Goal: Information Seeking & Learning: Learn about a topic

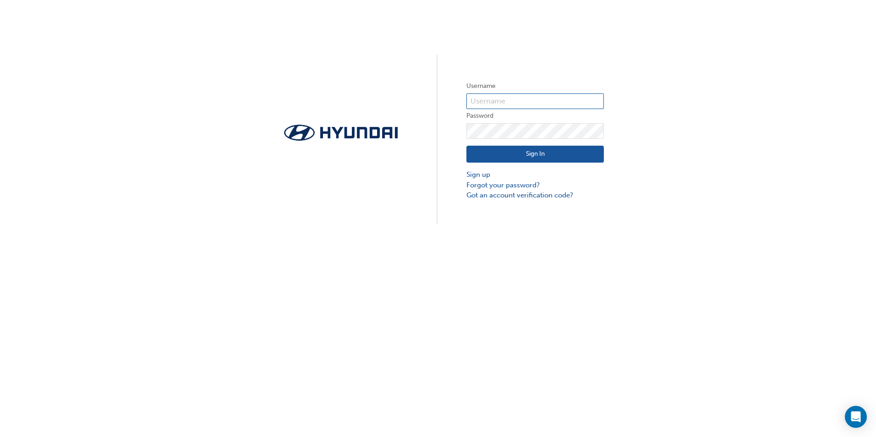
type input "[PERSON_NAME][EMAIL_ADDRESS][PERSON_NAME][DOMAIN_NAME]"
click at [543, 153] on button "Sign In" at bounding box center [534, 154] width 137 height 17
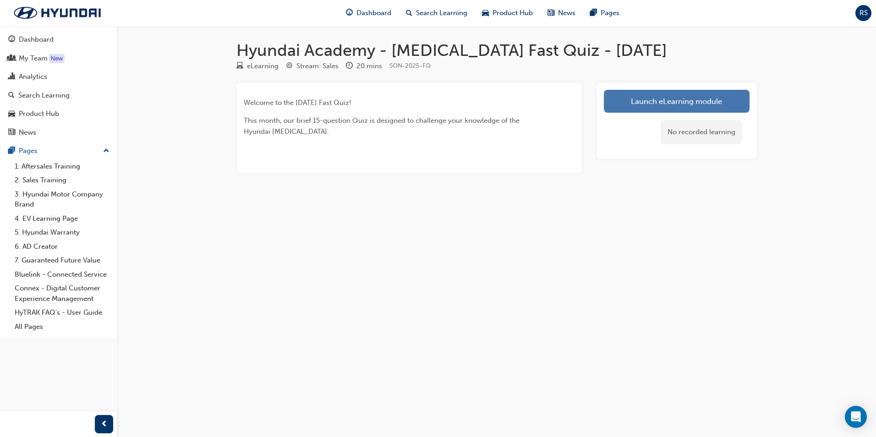
click at [626, 99] on link "Launch eLearning module" at bounding box center [677, 101] width 146 height 23
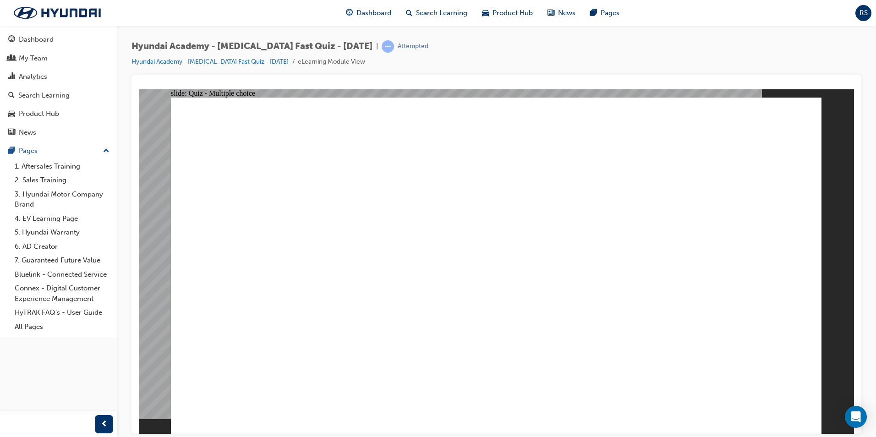
radio input "true"
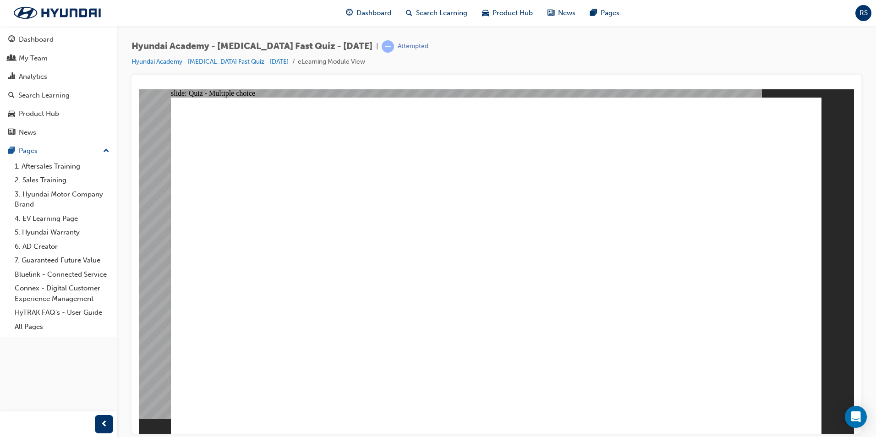
radio input "true"
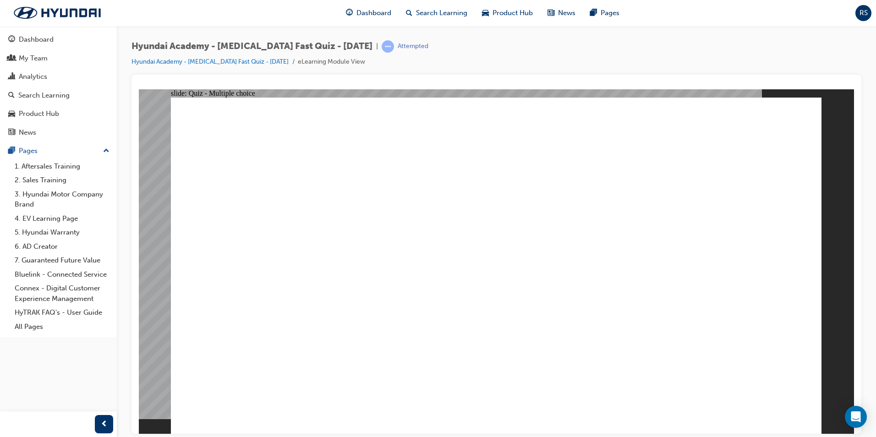
checkbox input "true"
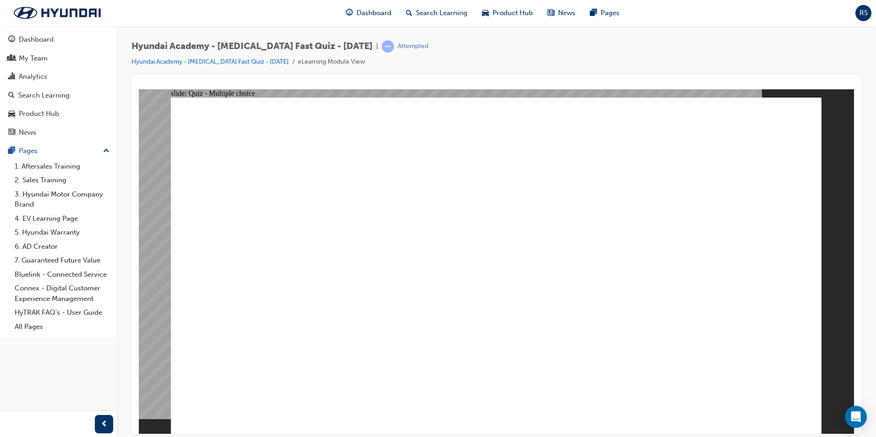
radio input "true"
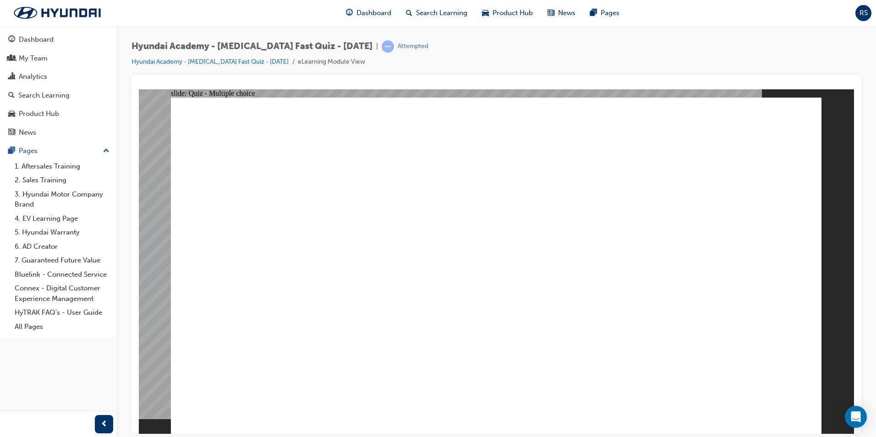
checkbox input "true"
drag, startPoint x: 759, startPoint y: 386, endPoint x: 760, endPoint y: 400, distance: 14.2
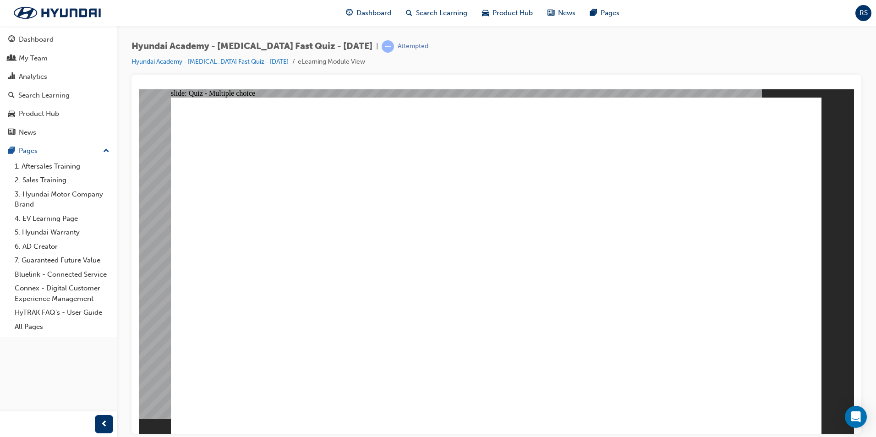
radio input "true"
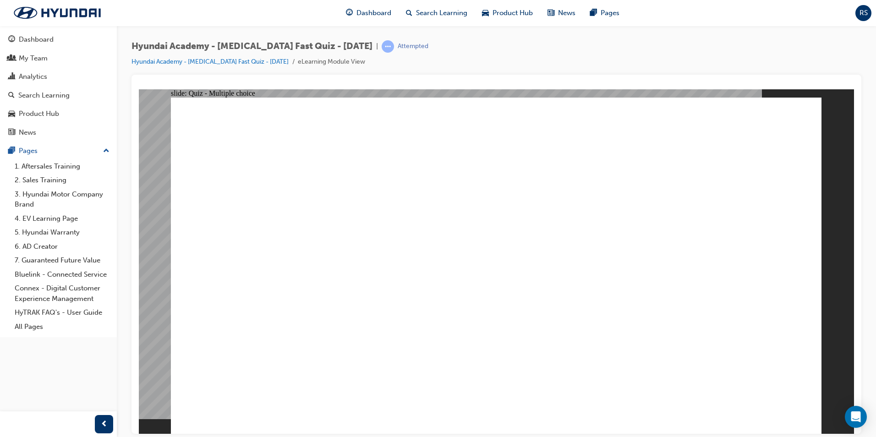
checkbox input "true"
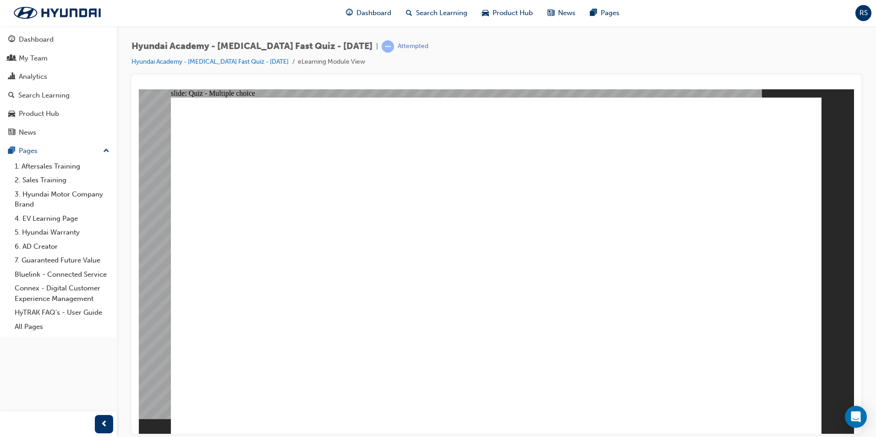
checkbox input "true"
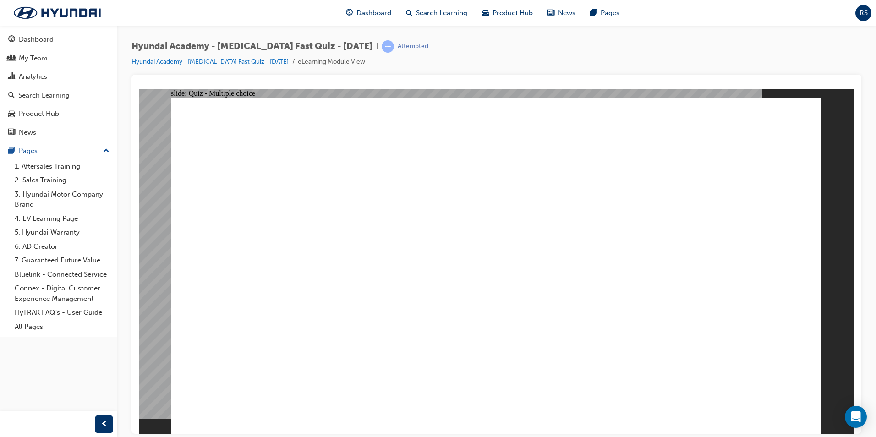
checkbox input "true"
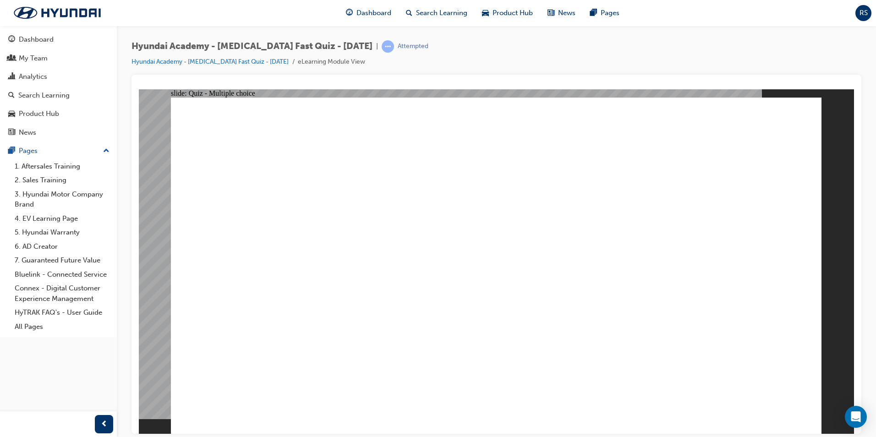
radio input "true"
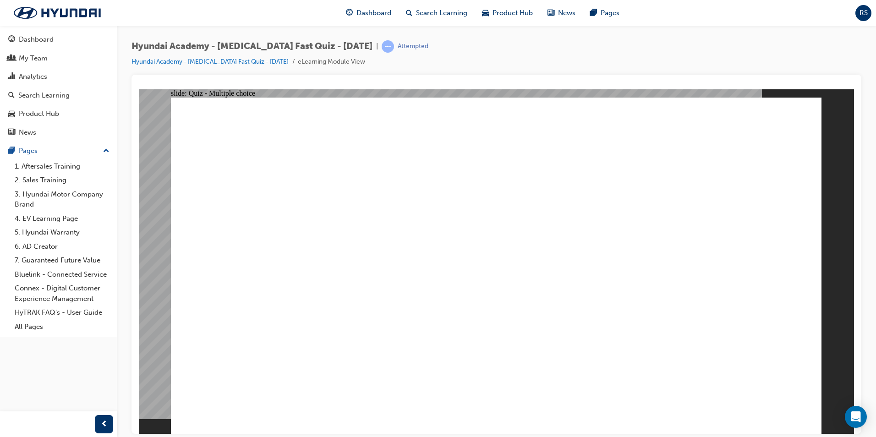
checkbox input "true"
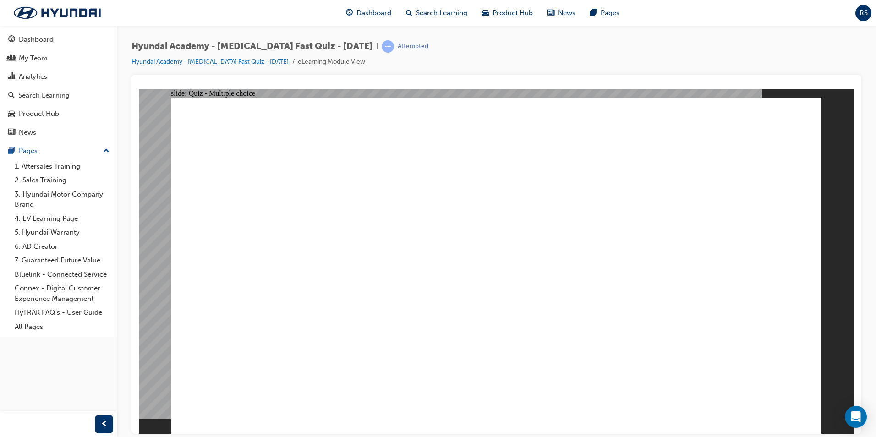
checkbox input "true"
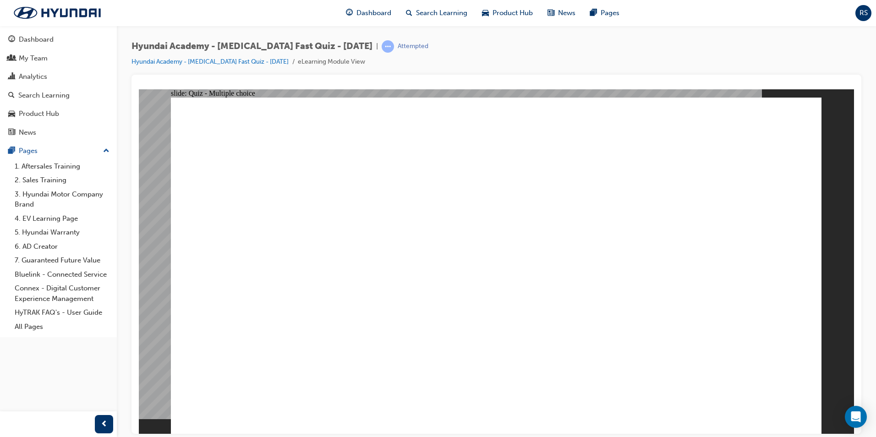
radio input "true"
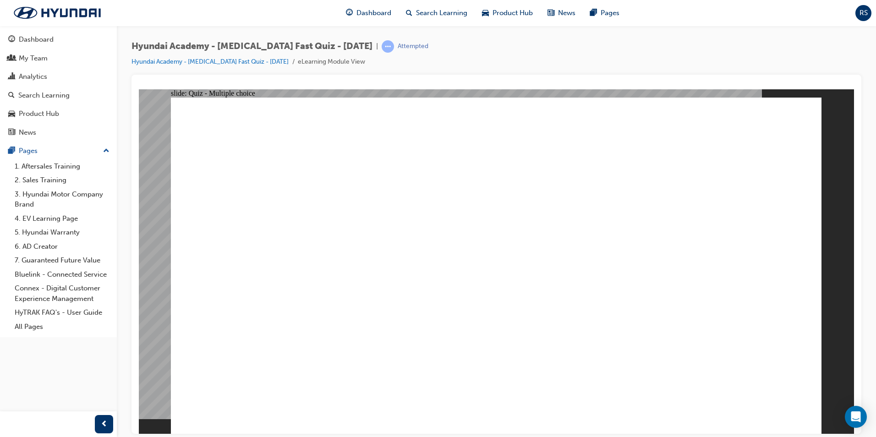
radio input "true"
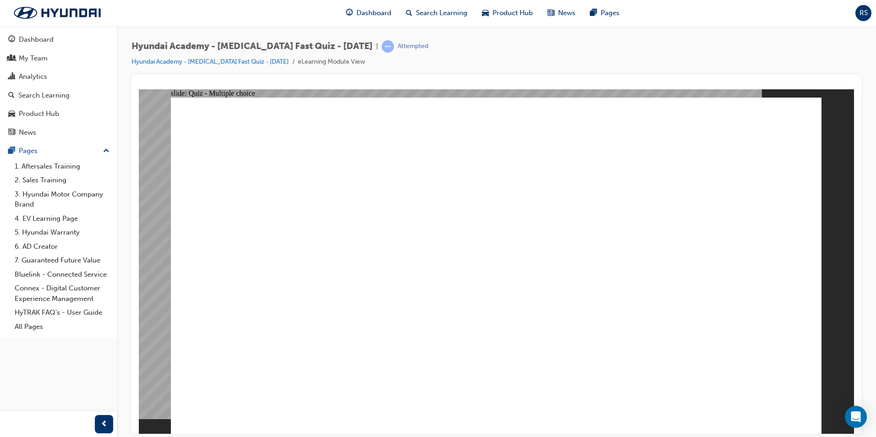
radio input "true"
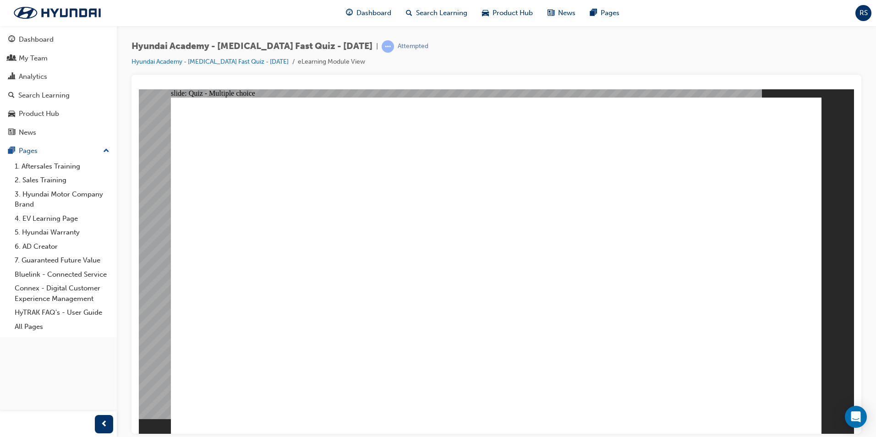
radio input "true"
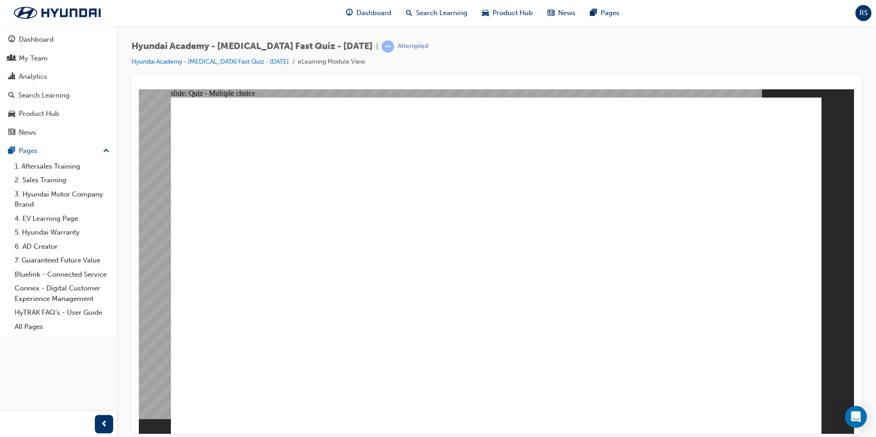
radio input "true"
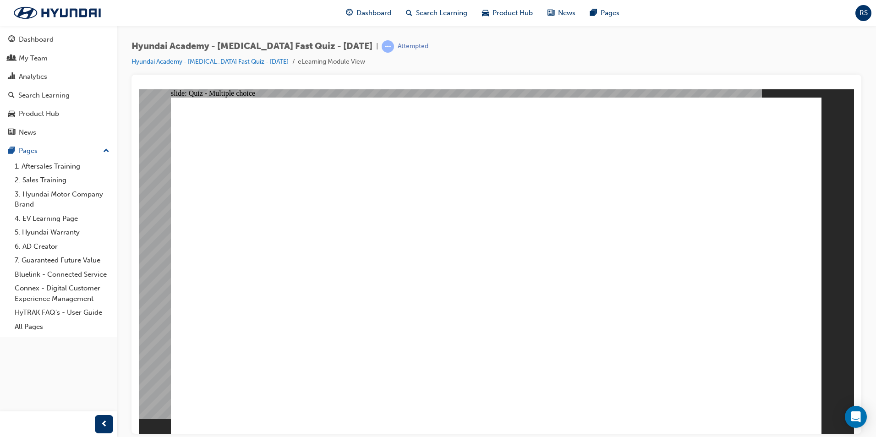
radio input "true"
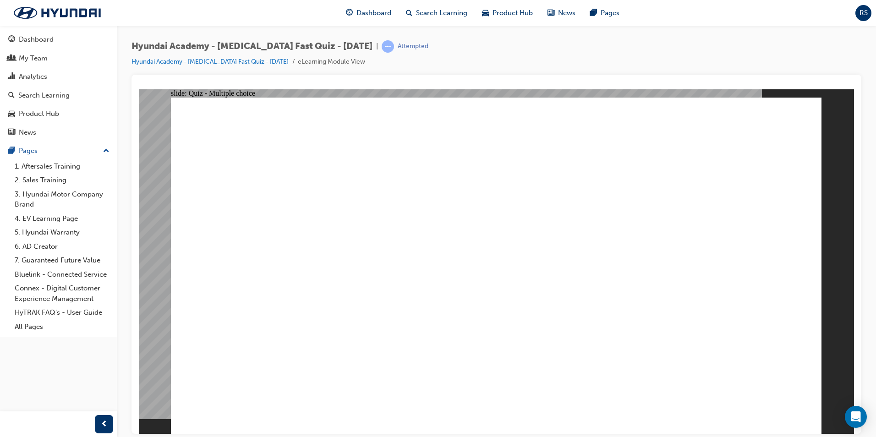
checkbox input "true"
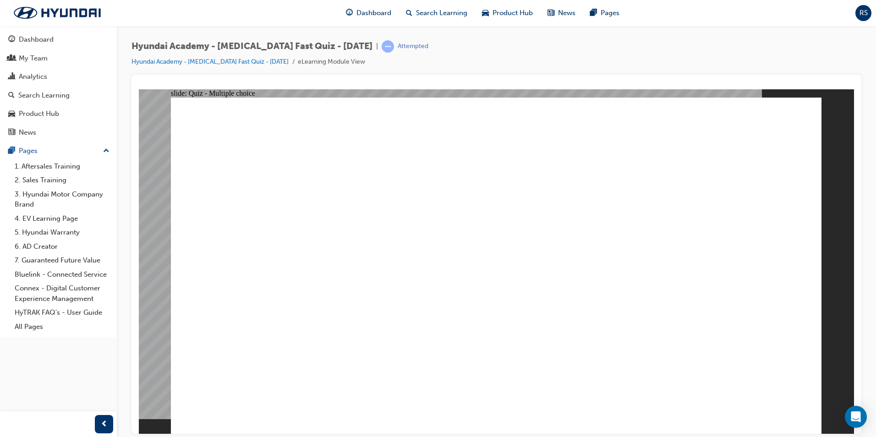
radio input "true"
drag, startPoint x: 505, startPoint y: 333, endPoint x: 495, endPoint y: 320, distance: 16.7
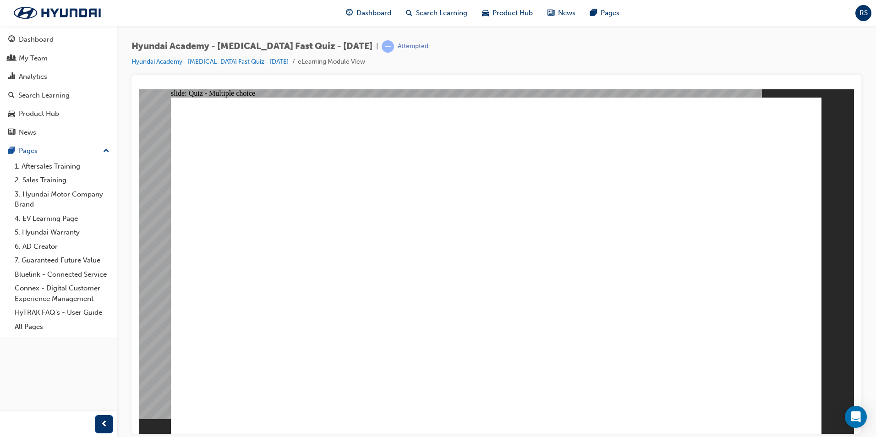
checkbox input "true"
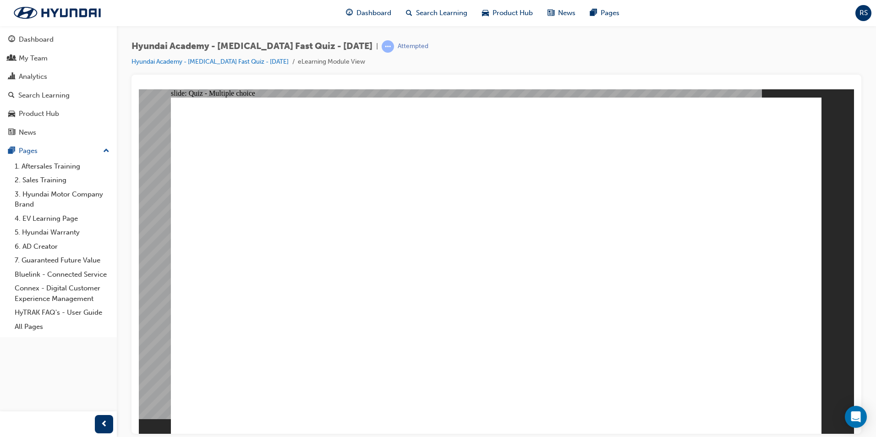
checkbox input "true"
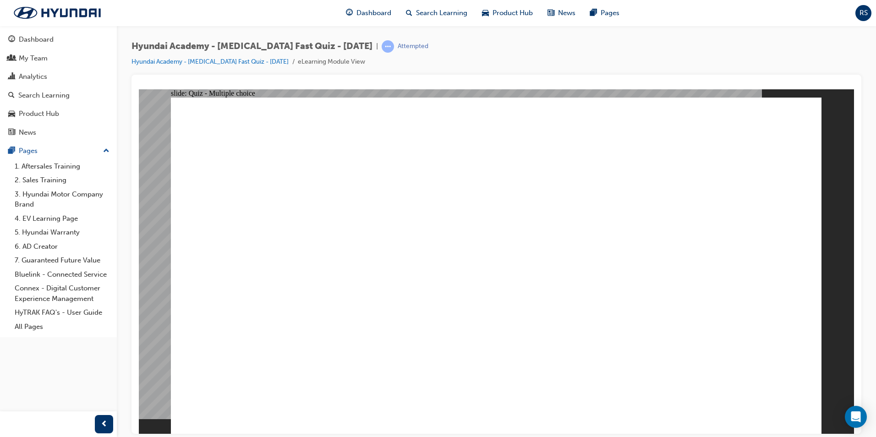
radio input "true"
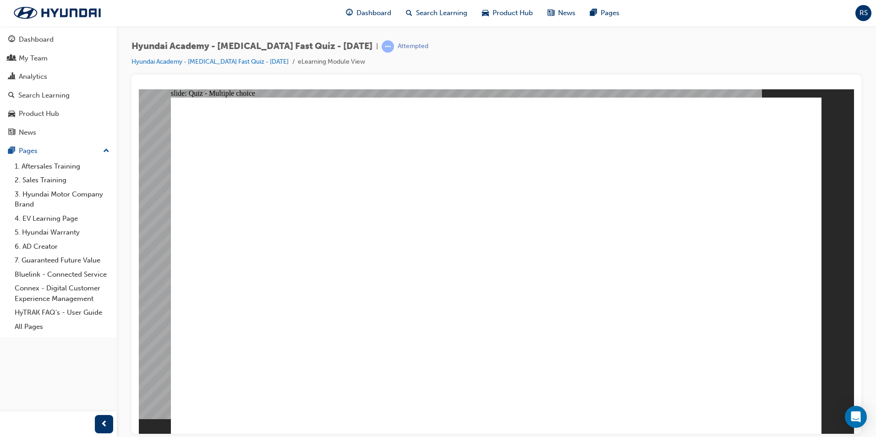
checkbox input "true"
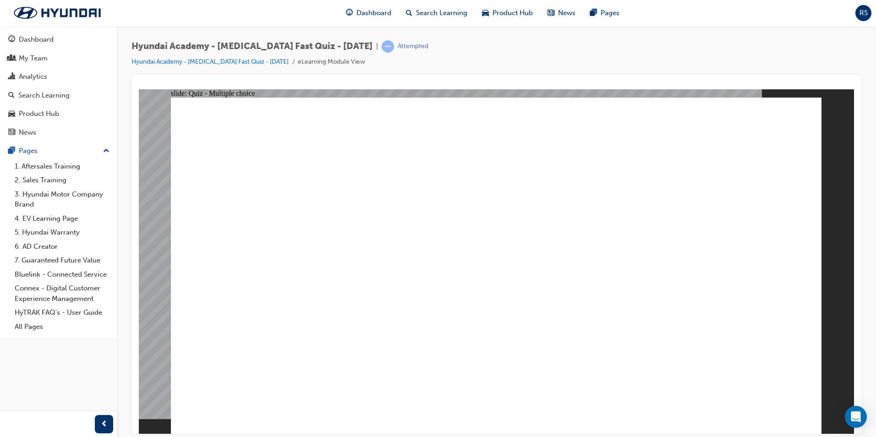
checkbox input "true"
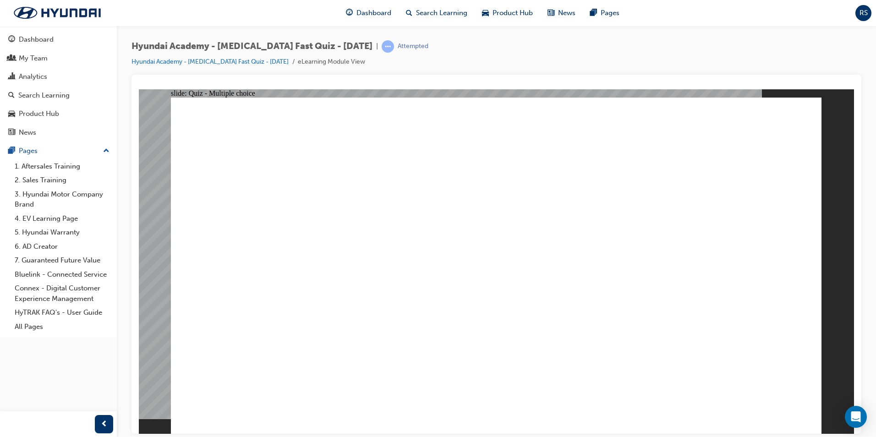
checkbox input "true"
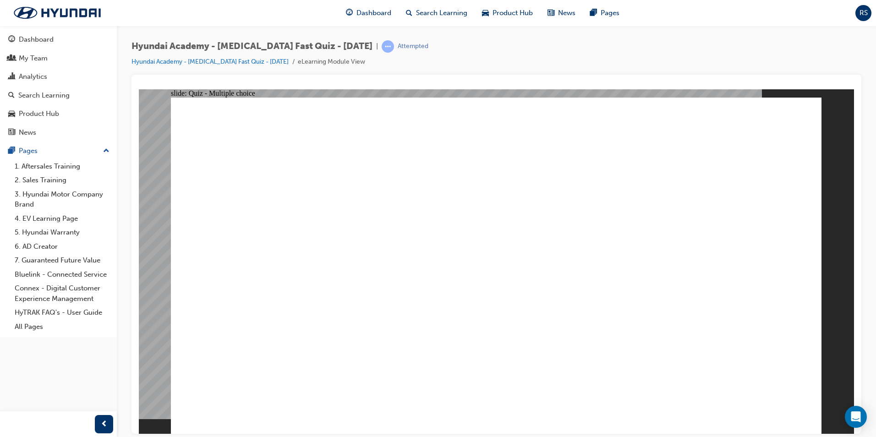
radio input "true"
checkbox input "true"
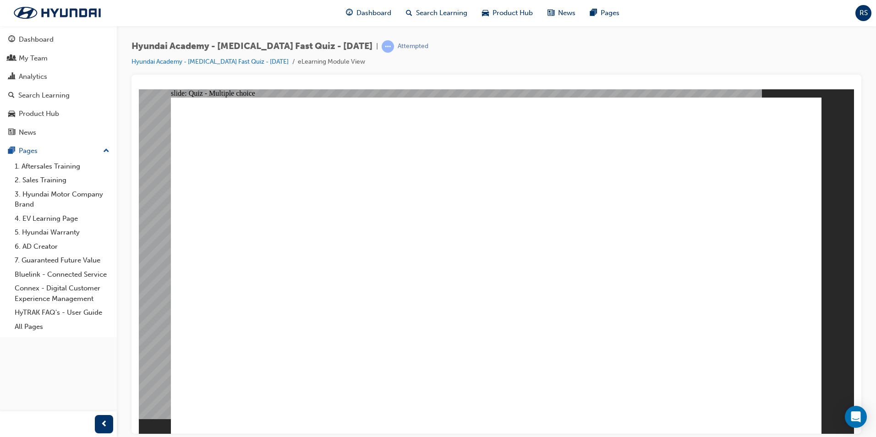
checkbox input "true"
drag, startPoint x: 423, startPoint y: 310, endPoint x: 424, endPoint y: 280, distance: 30.2
checkbox input "true"
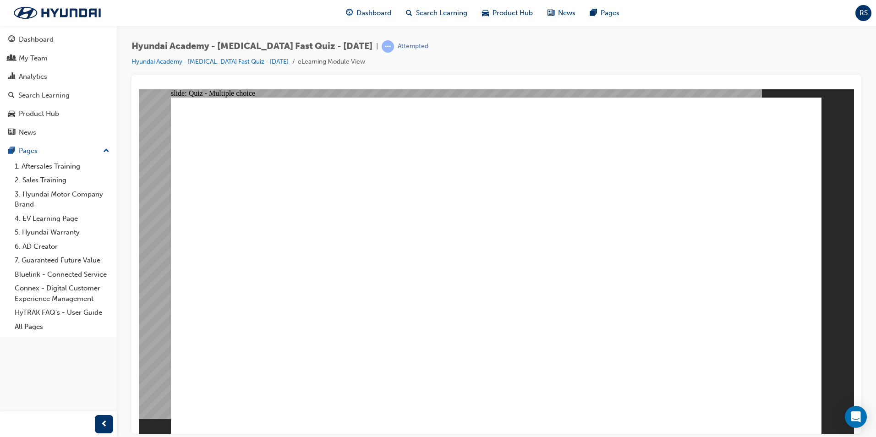
checkbox input "true"
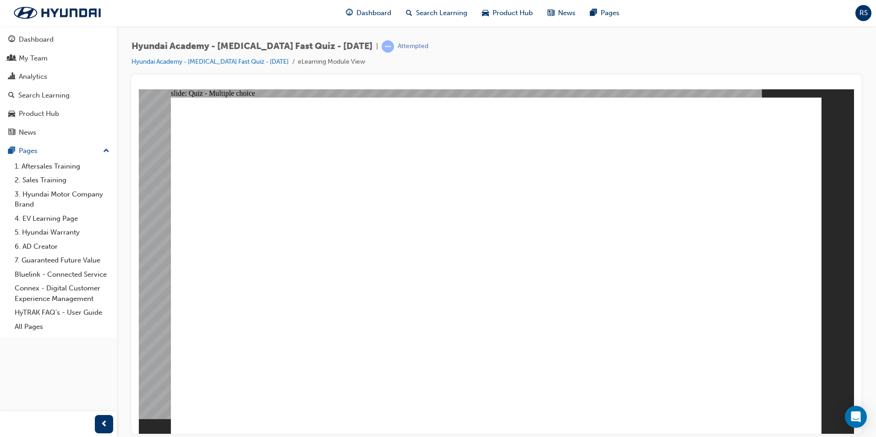
radio input "true"
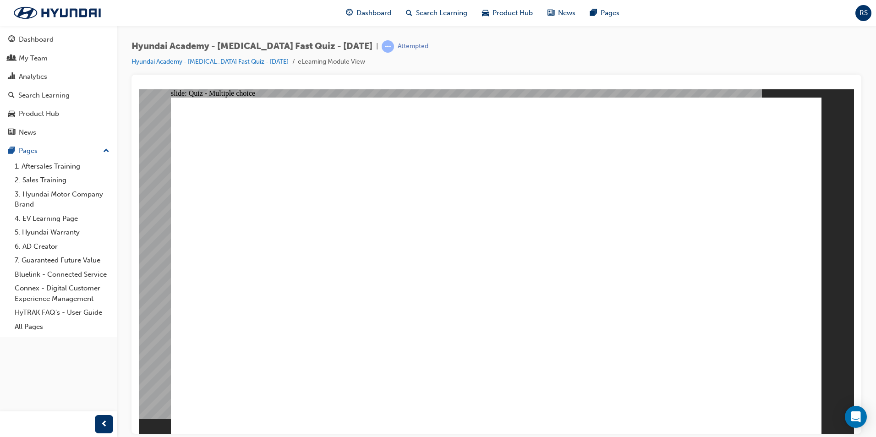
radio input "false"
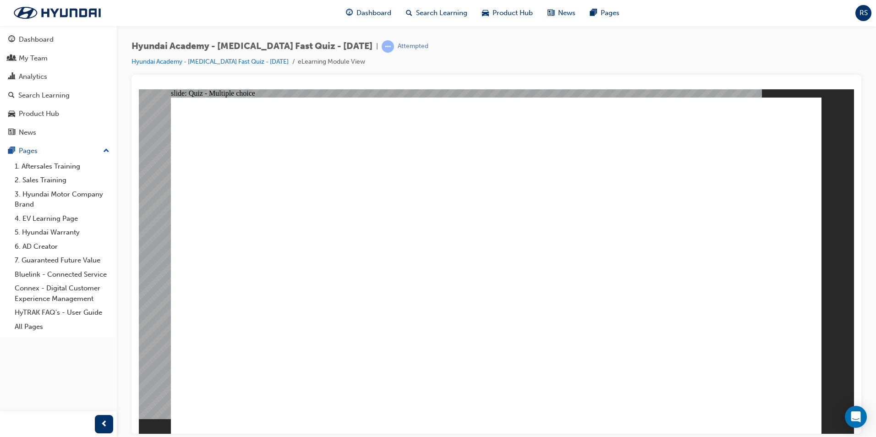
radio input "true"
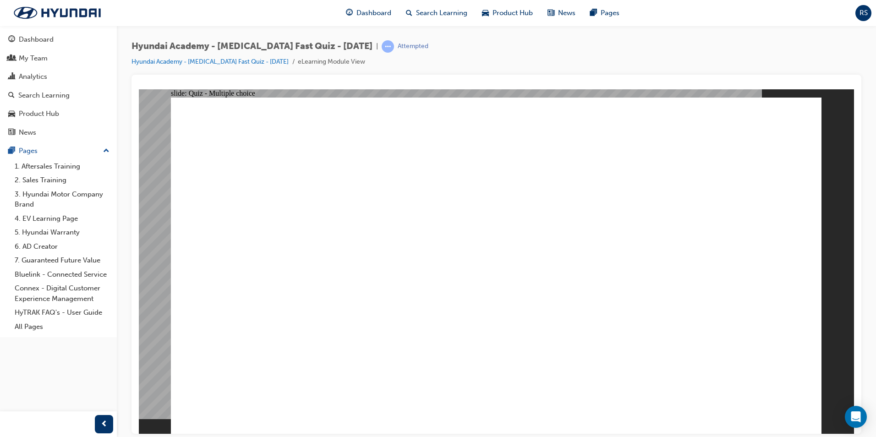
radio input "true"
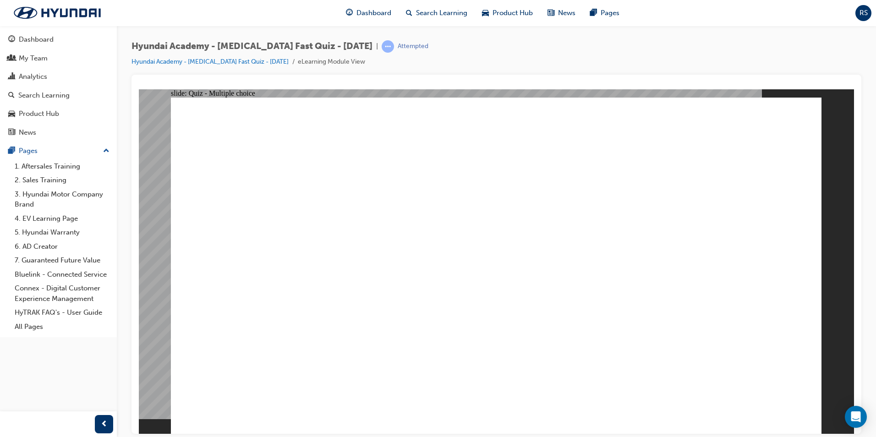
radio input "true"
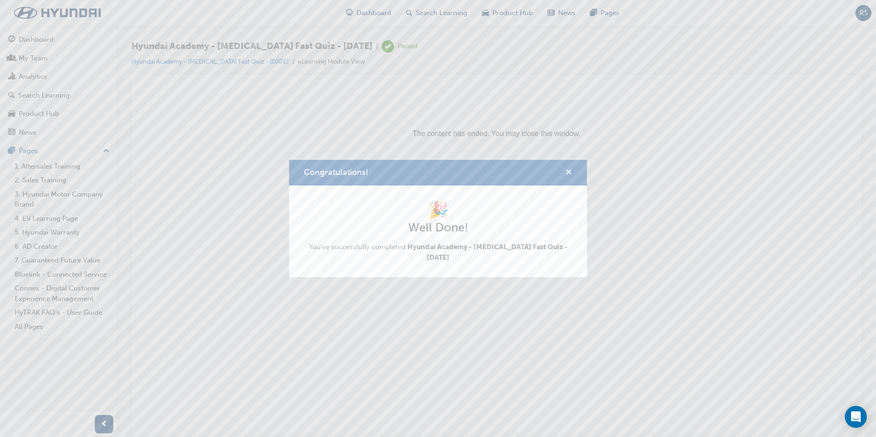
click at [566, 170] on span "cross-icon" at bounding box center [568, 173] width 7 height 8
